Goal: Information Seeking & Learning: Learn about a topic

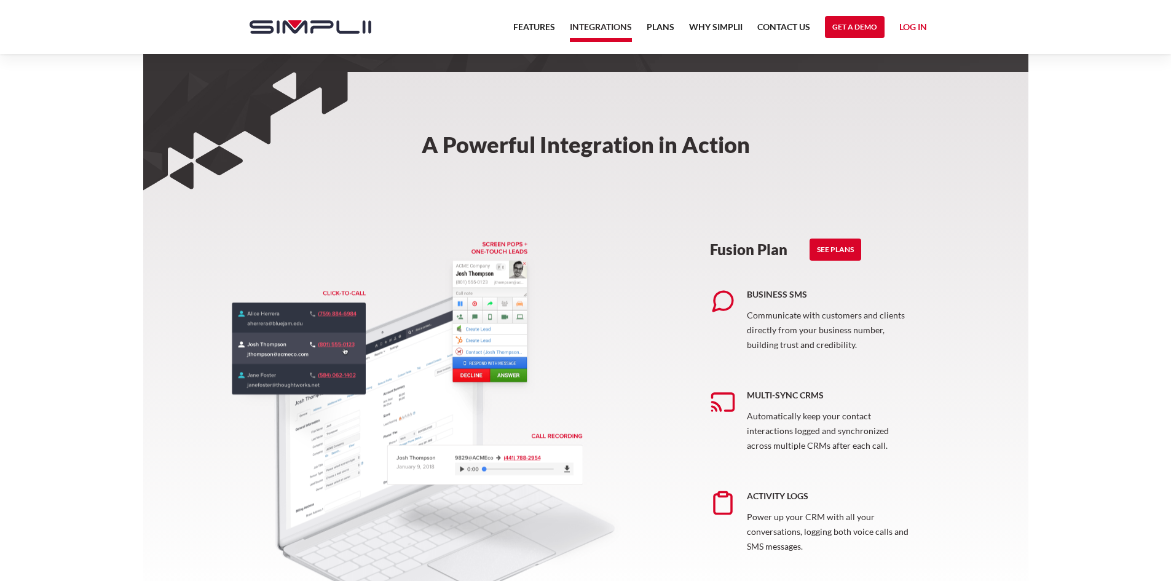
scroll to position [430, 0]
click at [723, 26] on link "Why Simplii" at bounding box center [715, 30] width 53 height 21
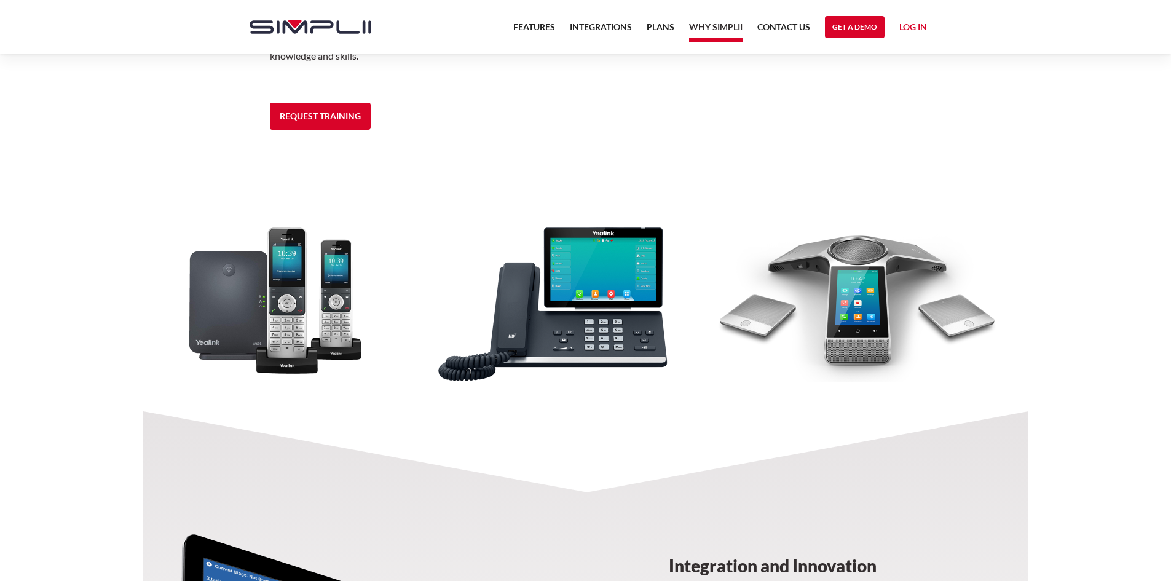
scroll to position [1089, 0]
click at [298, 321] on div at bounding box center [585, 301] width 885 height 161
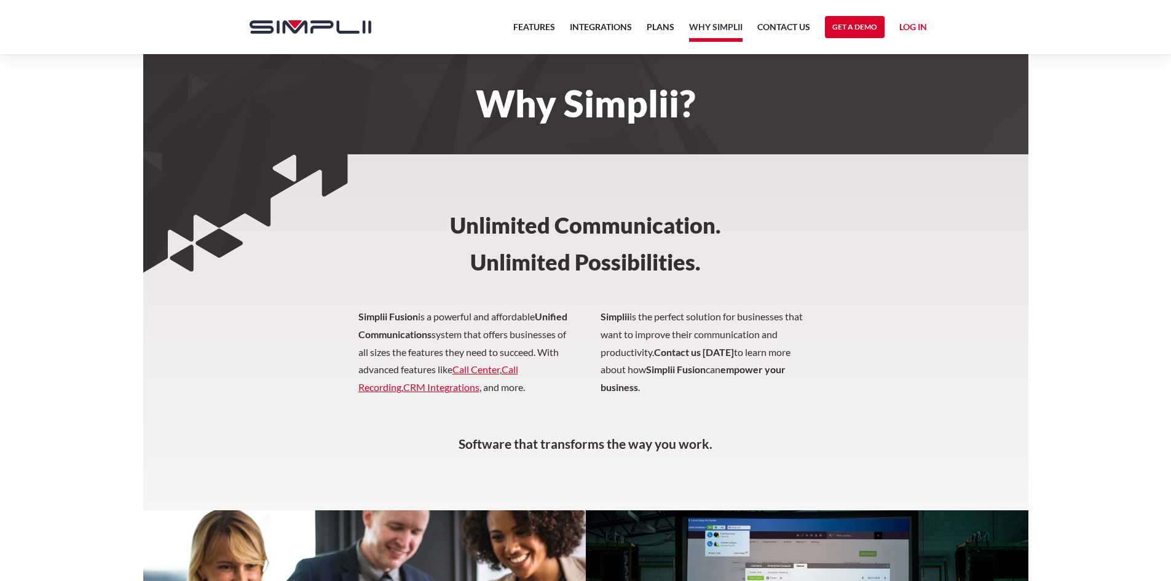
scroll to position [0, 0]
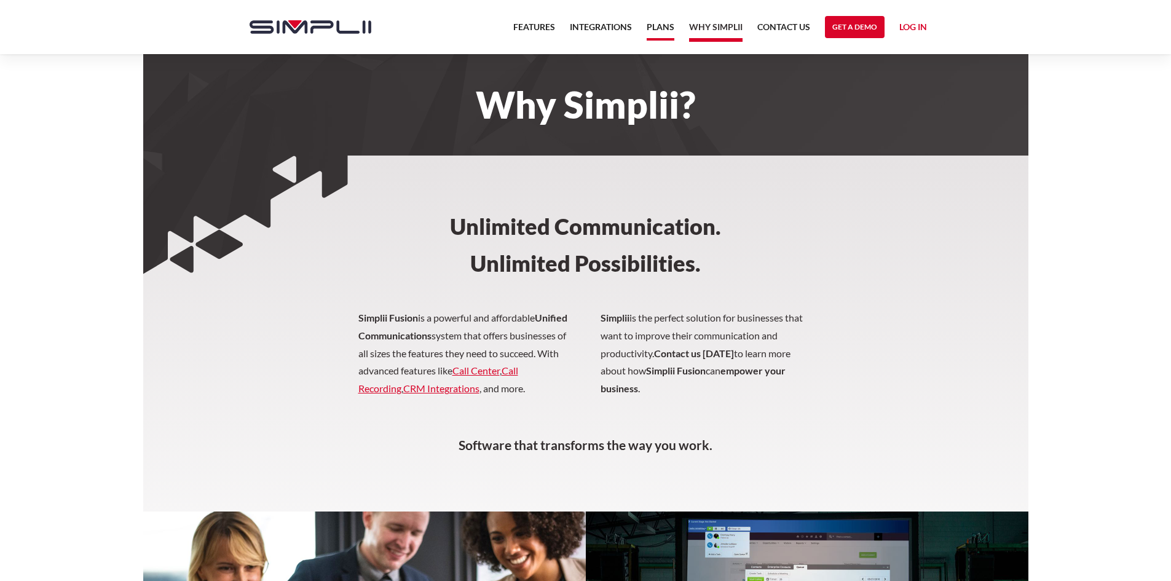
click at [660, 29] on link "Plans" at bounding box center [660, 30] width 28 height 21
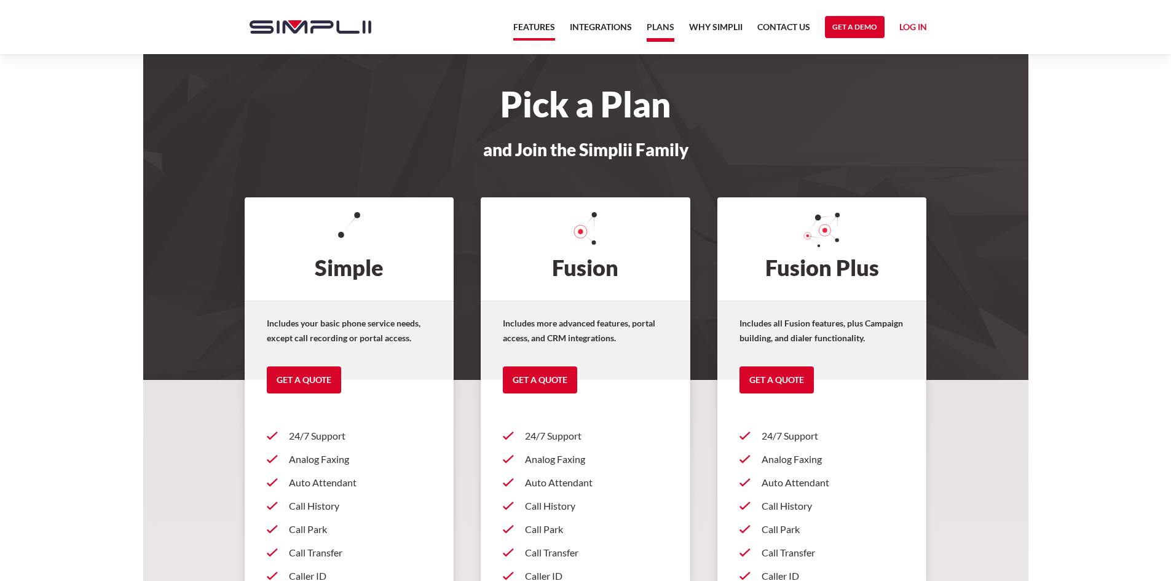
click at [516, 23] on link "Features" at bounding box center [534, 30] width 42 height 21
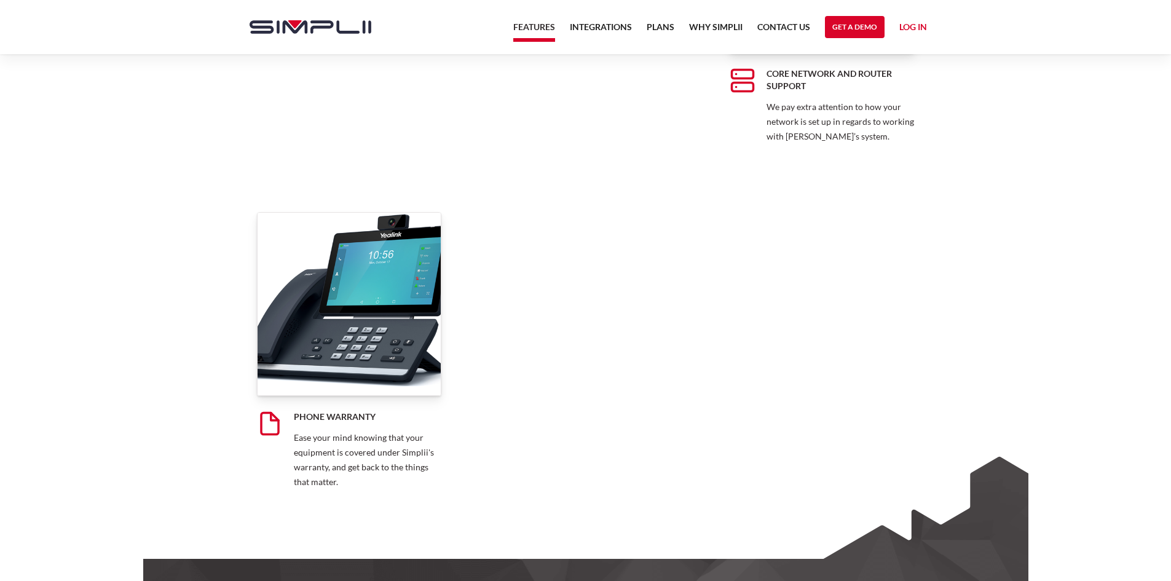
scroll to position [9580, 0]
click at [405, 344] on img at bounding box center [349, 303] width 184 height 184
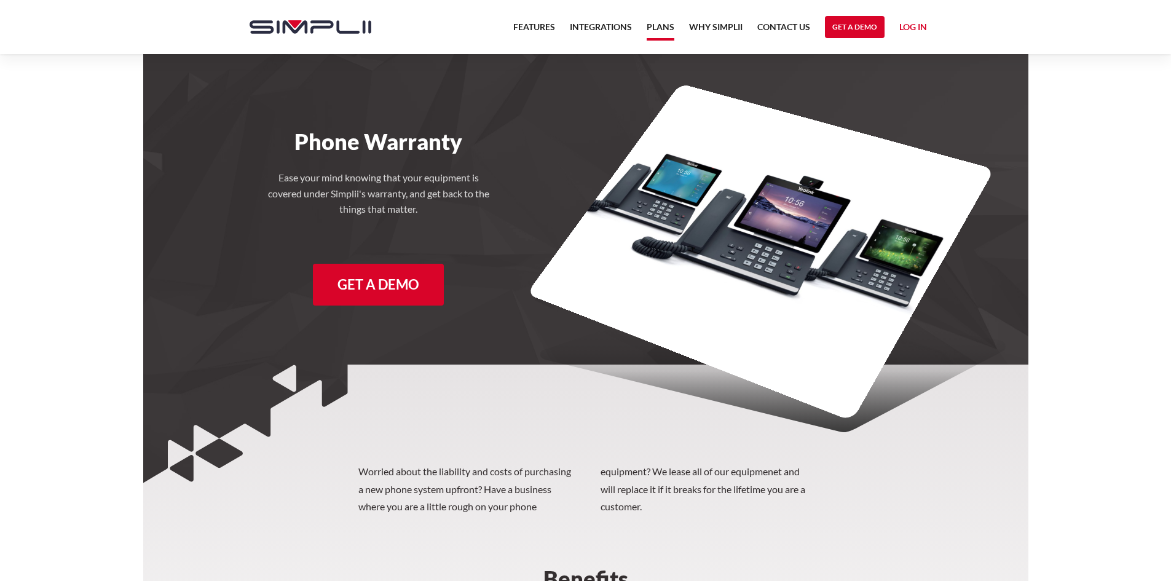
click at [665, 29] on link "Plans" at bounding box center [660, 30] width 28 height 21
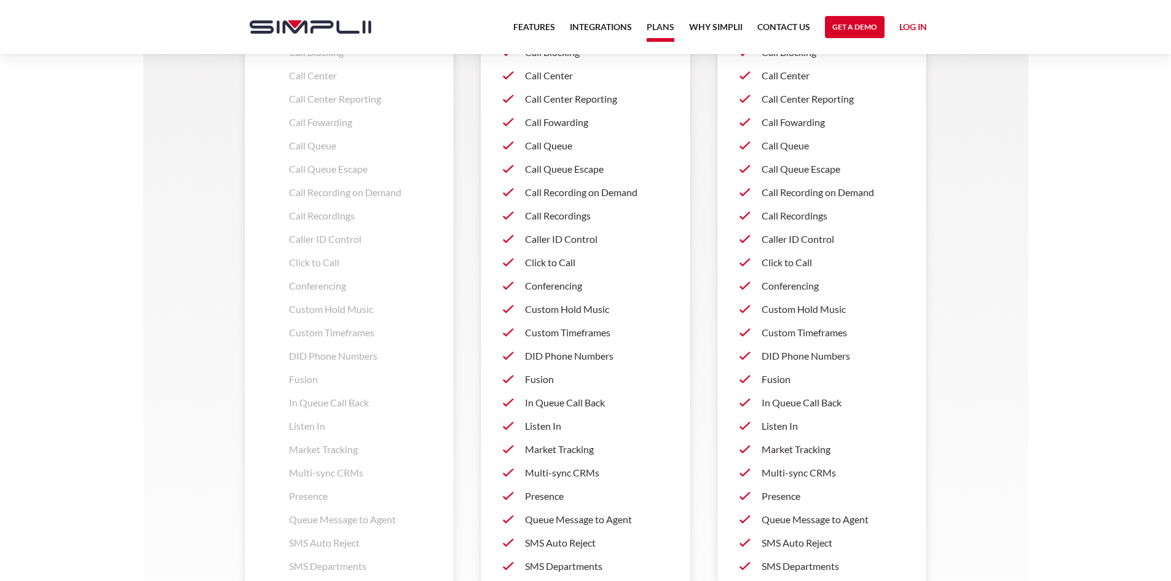
scroll to position [1238, 0]
click at [620, 29] on link "Integrations" at bounding box center [601, 30] width 62 height 21
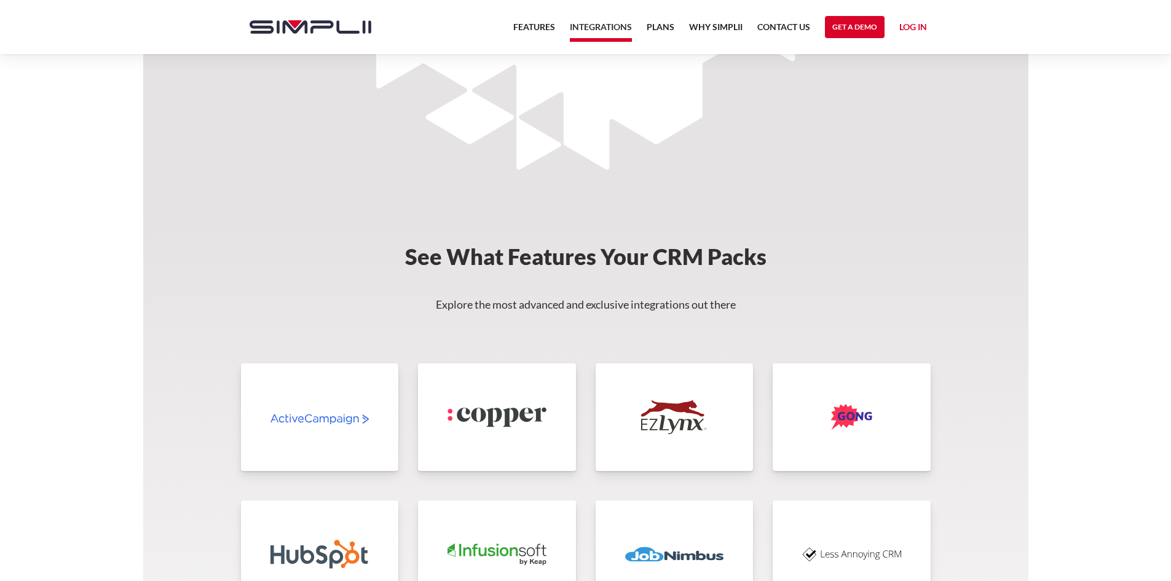
scroll to position [2282, 0]
click at [549, 29] on link "Features" at bounding box center [534, 30] width 42 height 21
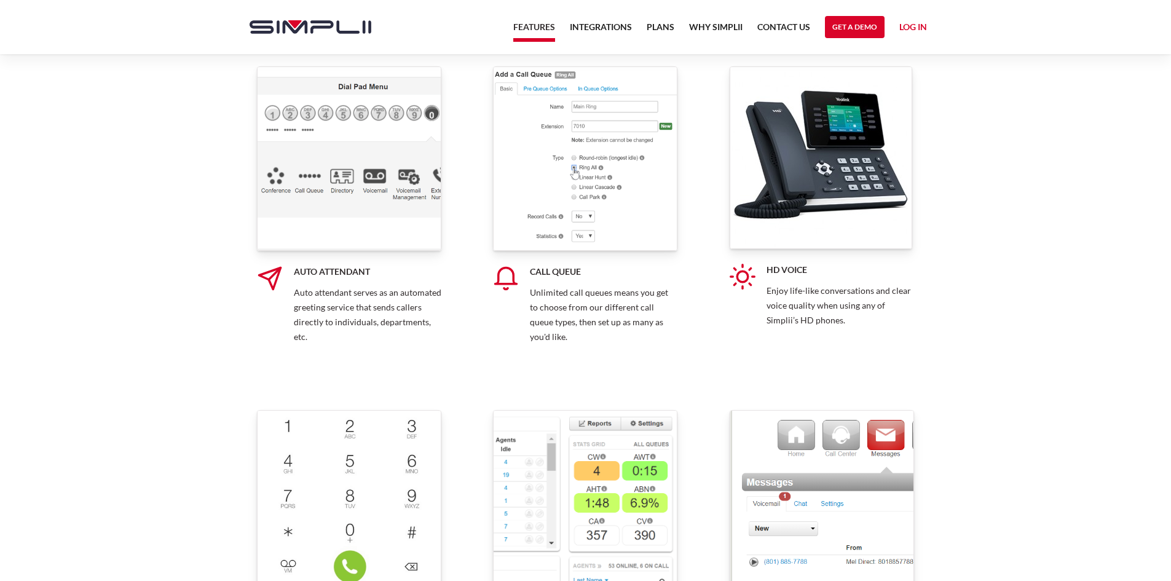
scroll to position [3133, 0]
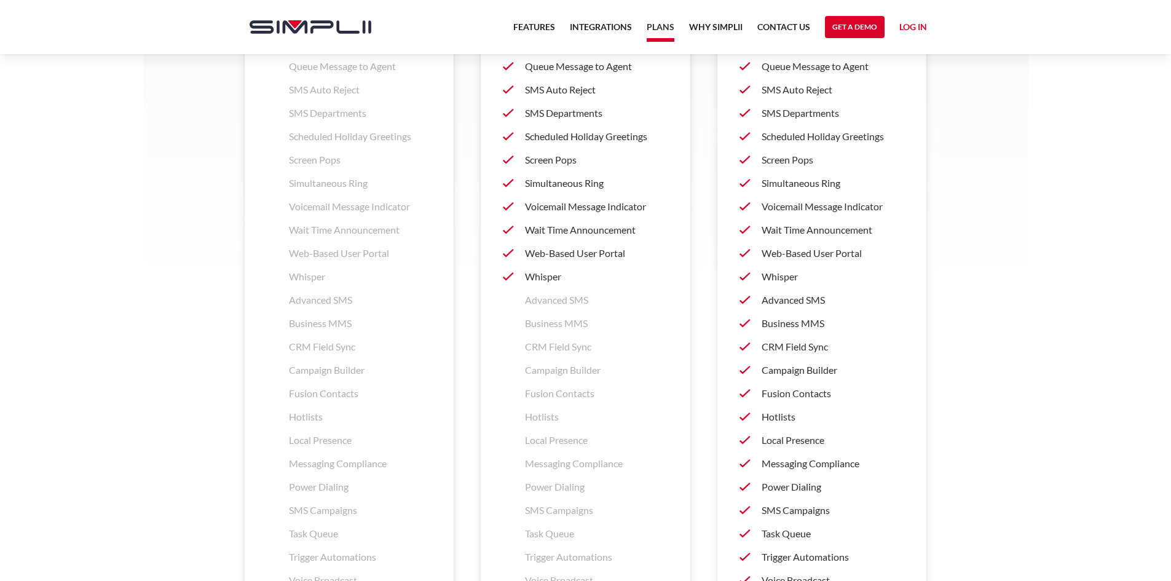
scroll to position [1966, 0]
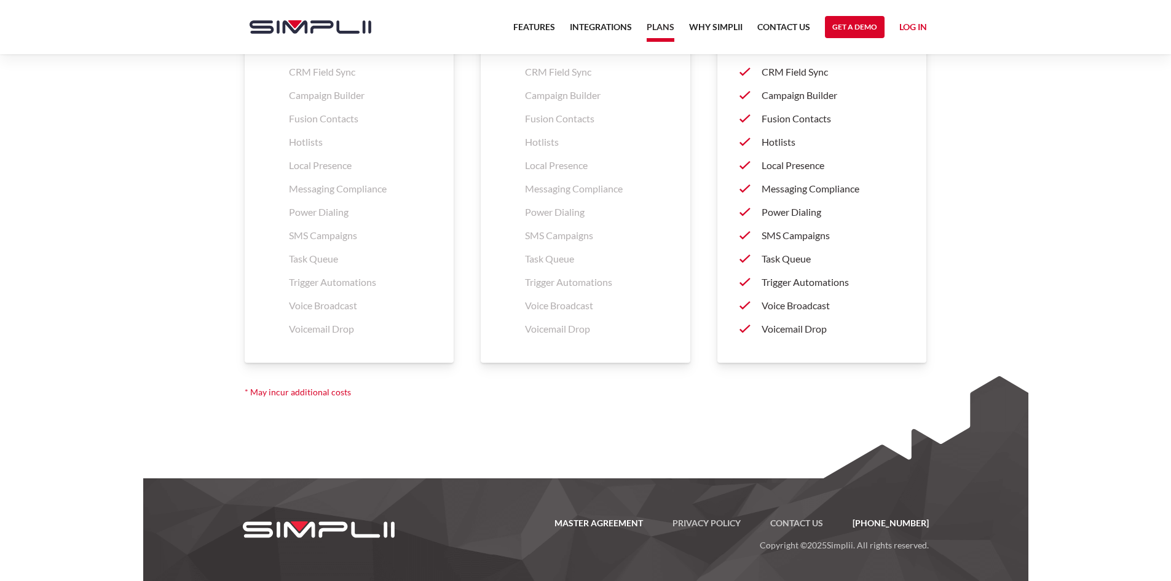
click at [638, 522] on link "Master Agreement" at bounding box center [599, 523] width 118 height 15
click at [826, 525] on link "Contact US" at bounding box center [796, 523] width 82 height 15
